Goal: Task Accomplishment & Management: Use online tool/utility

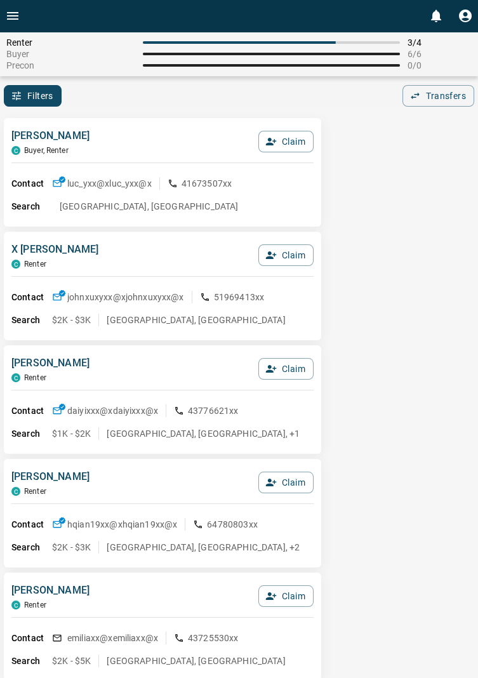
scroll to position [2, 0]
click at [293, 142] on button "Claim" at bounding box center [285, 141] width 55 height 22
click at [281, 140] on button "Confirm Claim" at bounding box center [268, 141] width 91 height 22
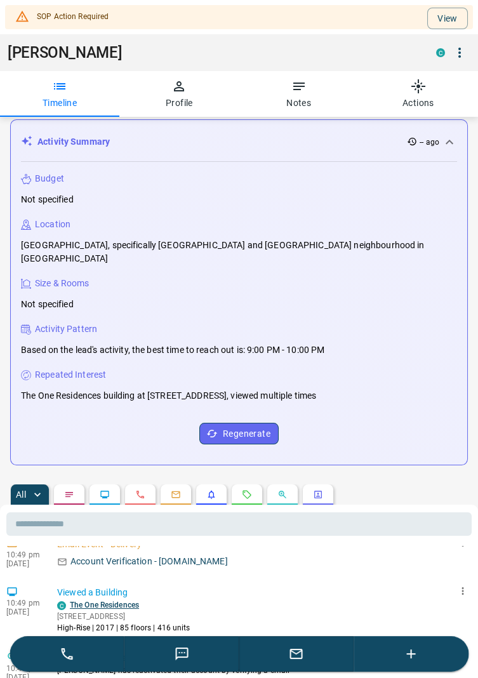
scroll to position [0, 0]
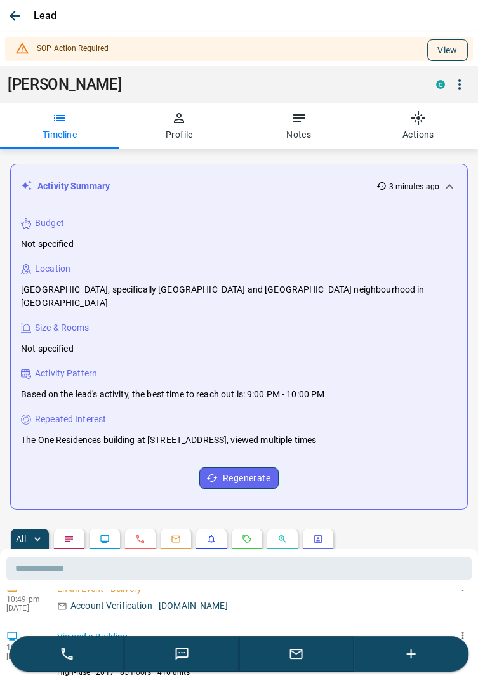
click at [454, 41] on button "View" at bounding box center [447, 50] width 41 height 22
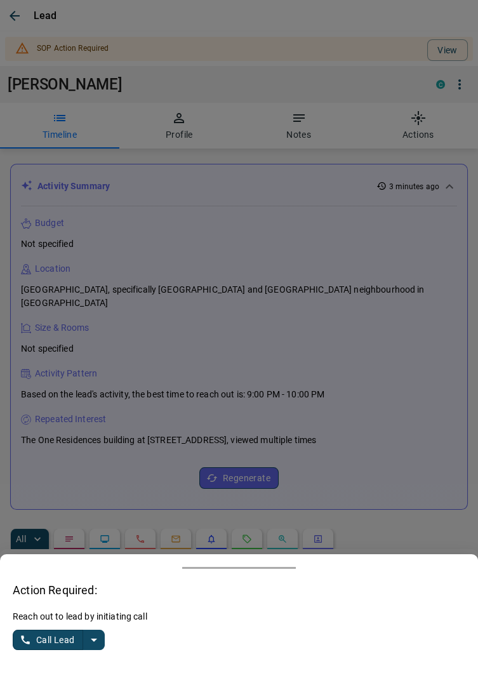
click at [102, 637] on button "split button" at bounding box center [94, 640] width 22 height 20
click at [78, 619] on li "Log Manual Call" at bounding box center [59, 615] width 77 height 19
click at [43, 636] on button "Log Manual Call" at bounding box center [55, 640] width 84 height 20
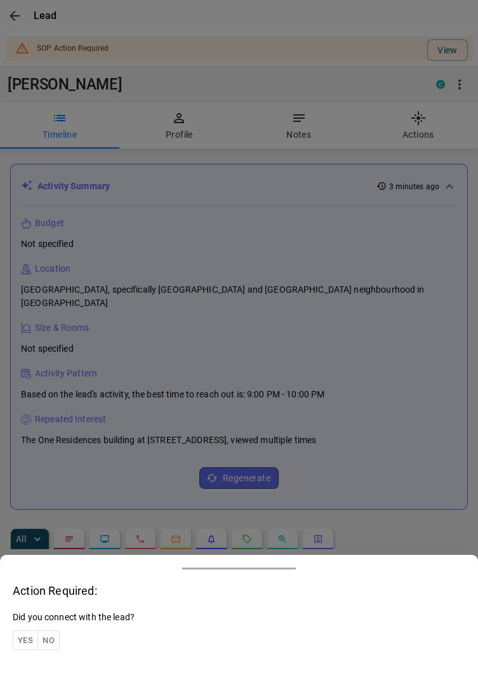
click at [29, 636] on button "Yes" at bounding box center [25, 641] width 25 height 20
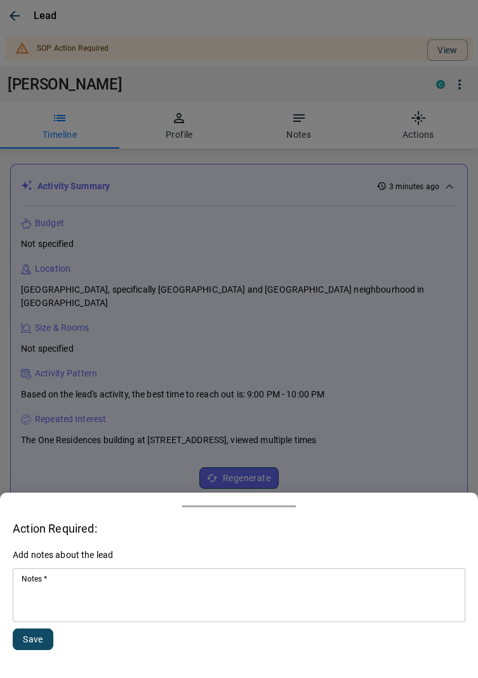
click at [73, 601] on textarea "Notes   *" at bounding box center [239, 595] width 435 height 43
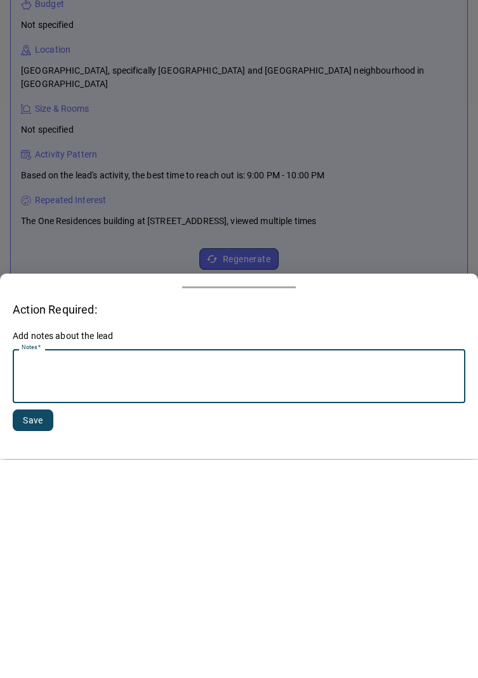
scroll to position [147, 0]
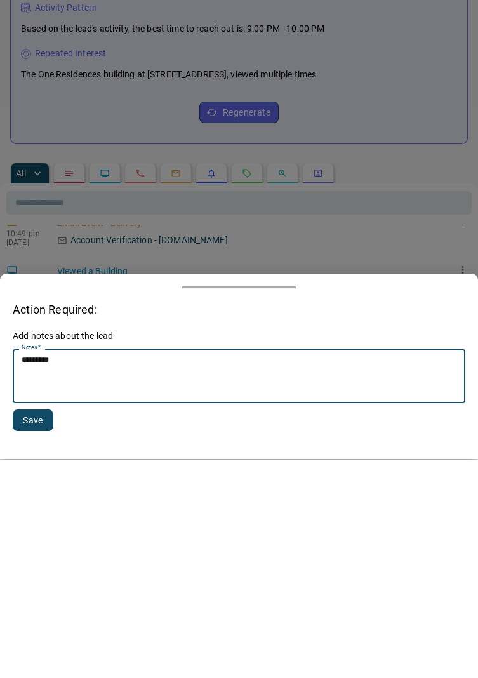
type textarea "********"
click at [37, 638] on button "Save" at bounding box center [33, 640] width 41 height 22
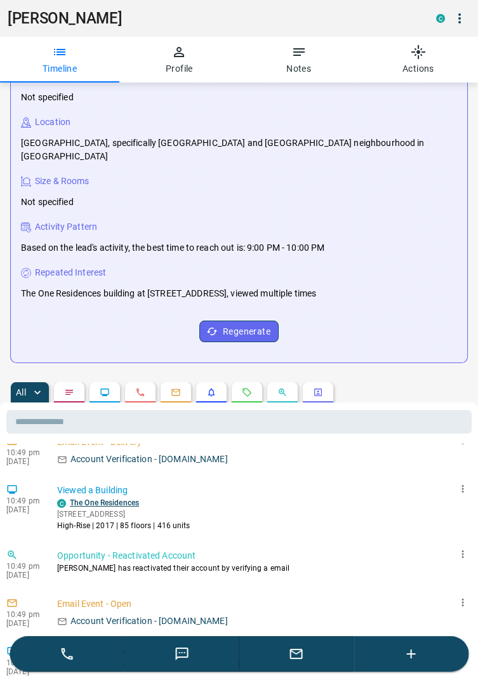
scroll to position [0, 0]
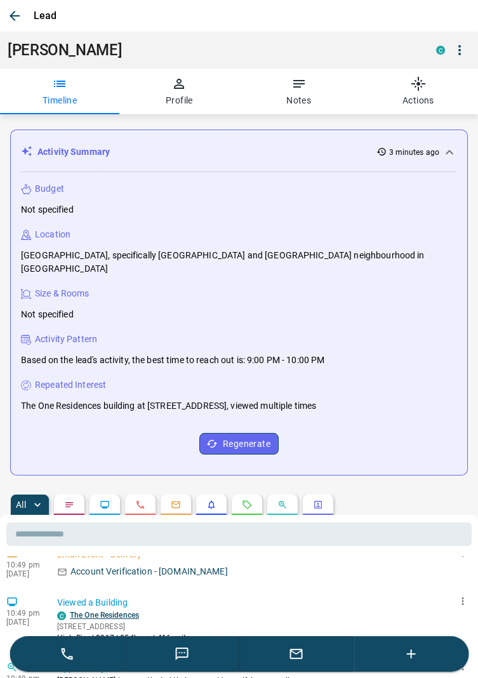
click at [15, 11] on icon "button" at bounding box center [15, 16] width 10 height 10
